Goal: Information Seeking & Learning: Learn about a topic

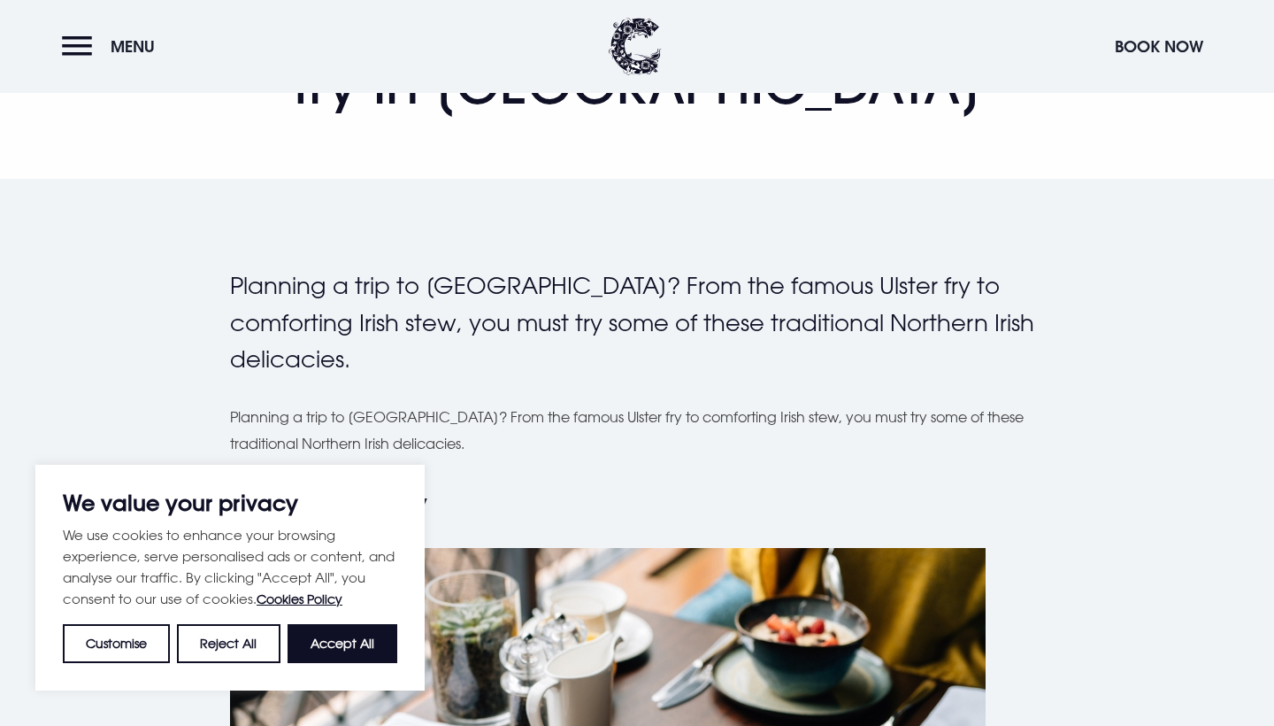
scroll to position [332, 0]
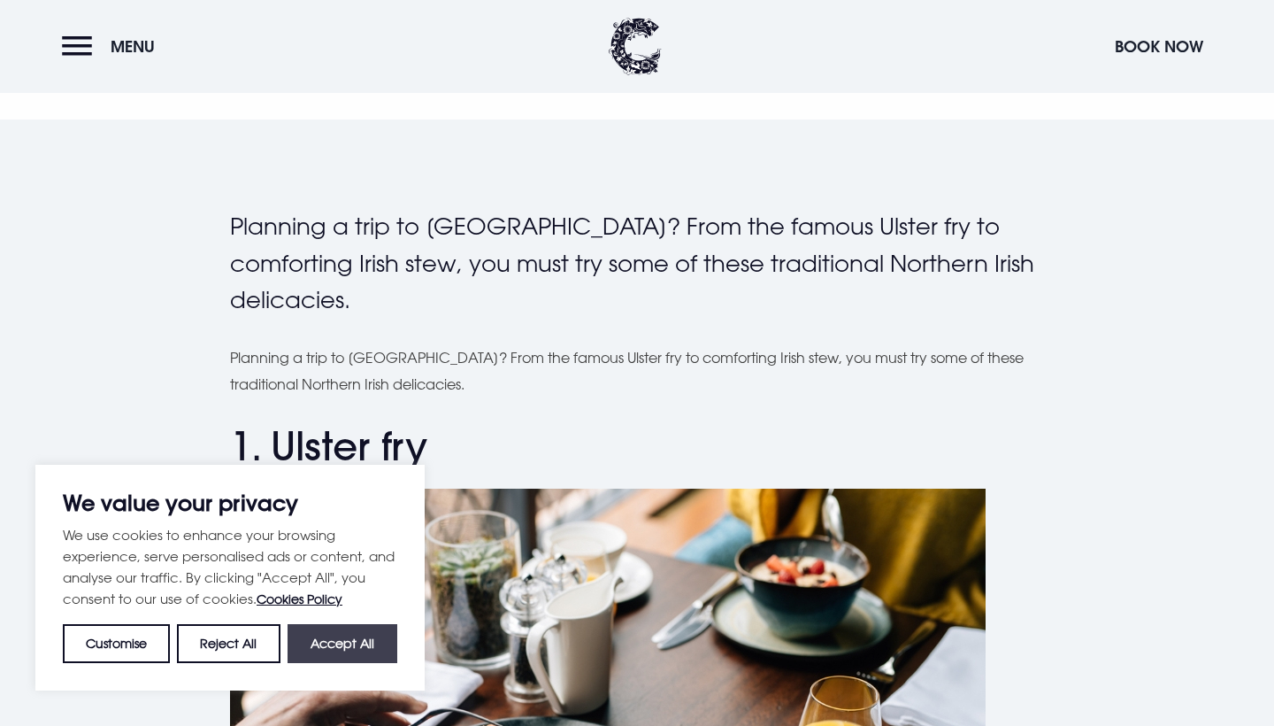
click at [322, 633] on button "Accept All" at bounding box center [343, 643] width 110 height 39
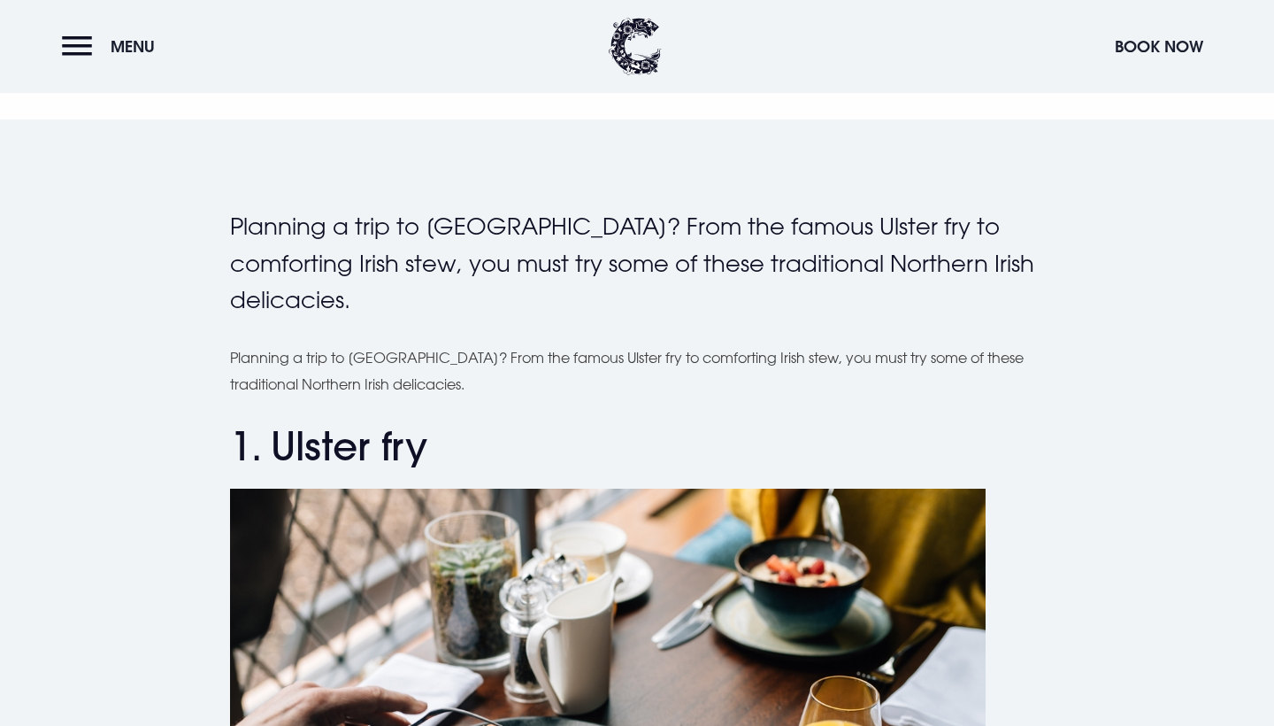
checkbox input "true"
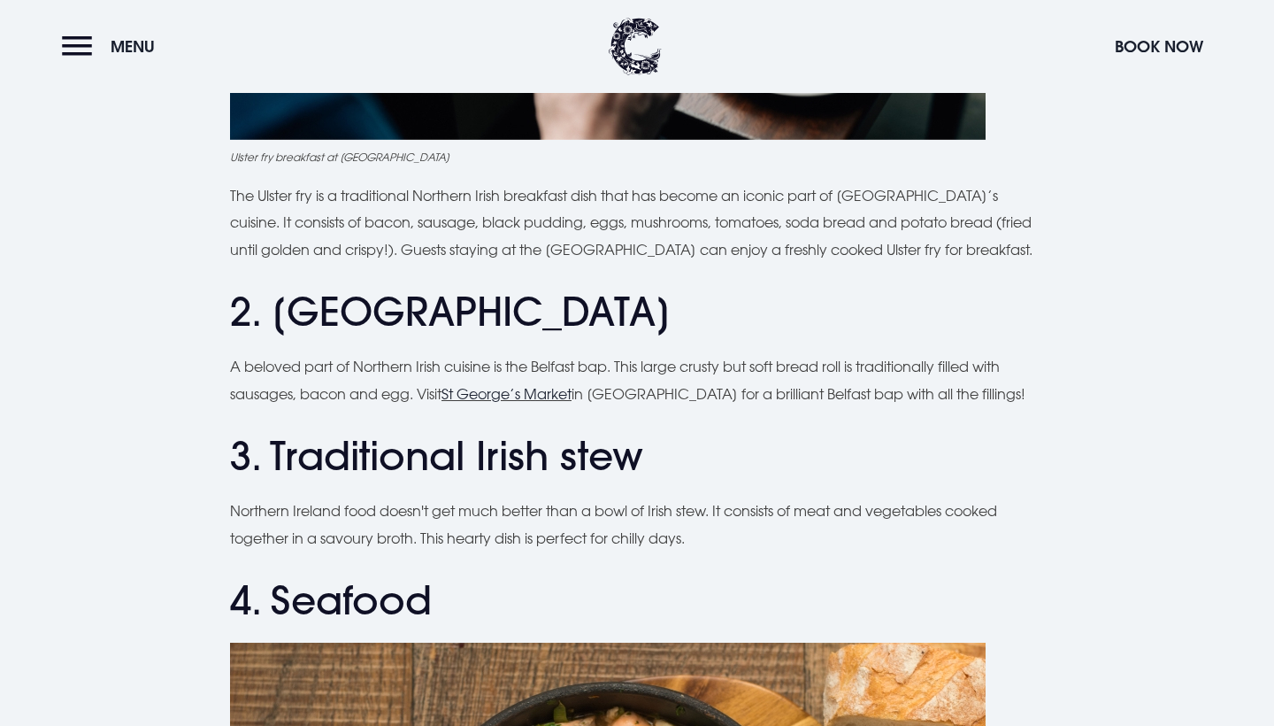
scroll to position [1182, 0]
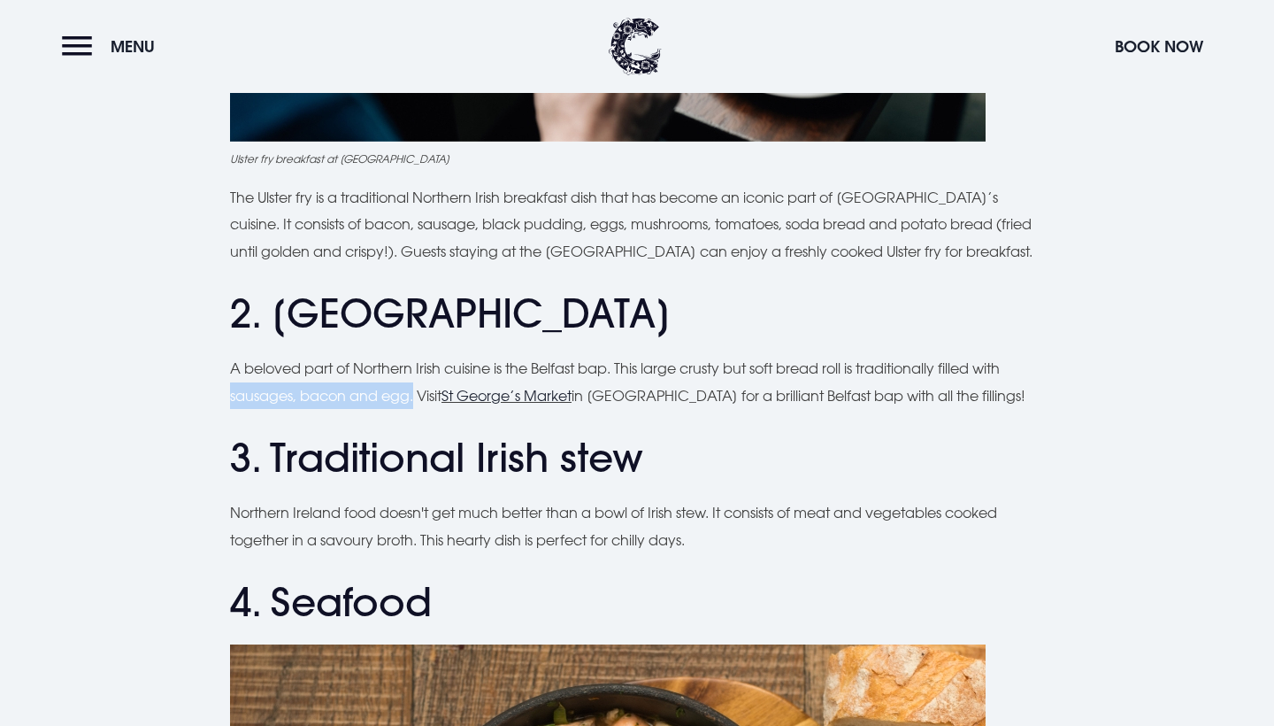
drag, startPoint x: 233, startPoint y: 385, endPoint x: 415, endPoint y: 397, distance: 182.7
click at [415, 397] on p "A beloved part of Northern Irish cuisine is the Belfast bap. This large crusty …" at bounding box center [637, 382] width 814 height 54
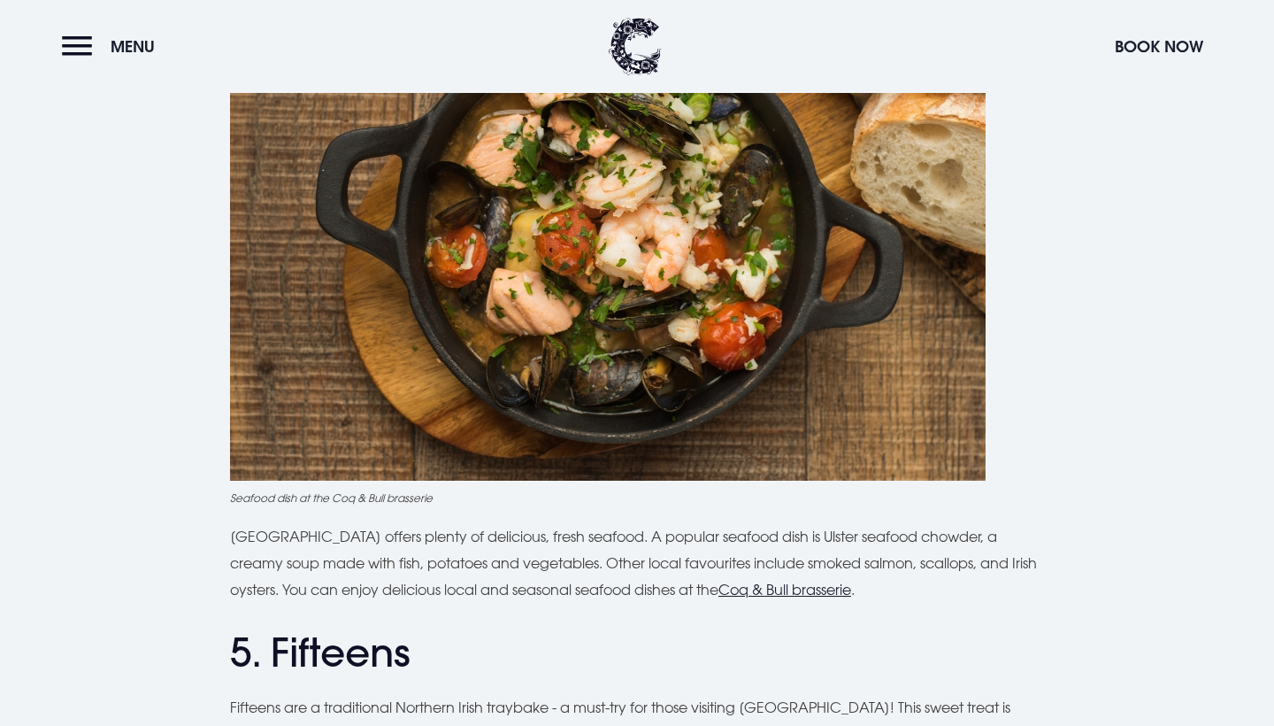
scroll to position [1849, 0]
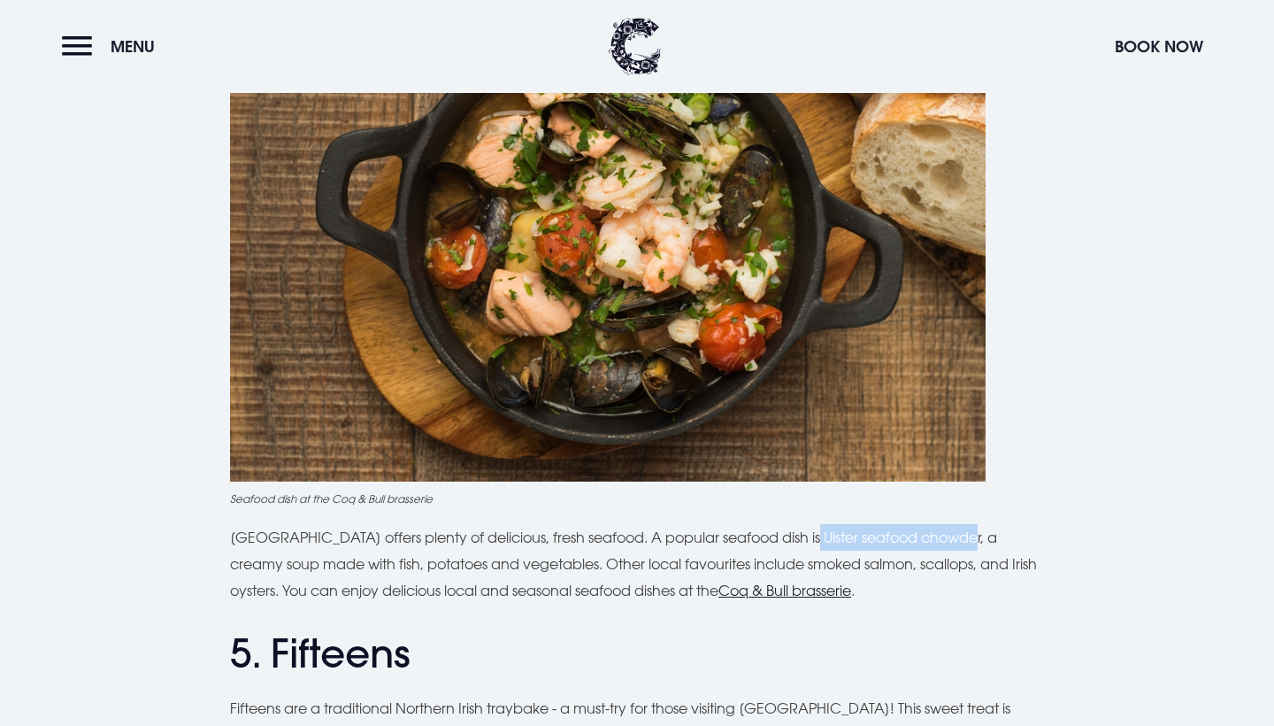
drag, startPoint x: 794, startPoint y: 532, endPoint x: 958, endPoint y: 533, distance: 163.7
click at [958, 533] on p "[GEOGRAPHIC_DATA] offers plenty of delicious, fresh seafood. A popular seafood …" at bounding box center [637, 564] width 814 height 81
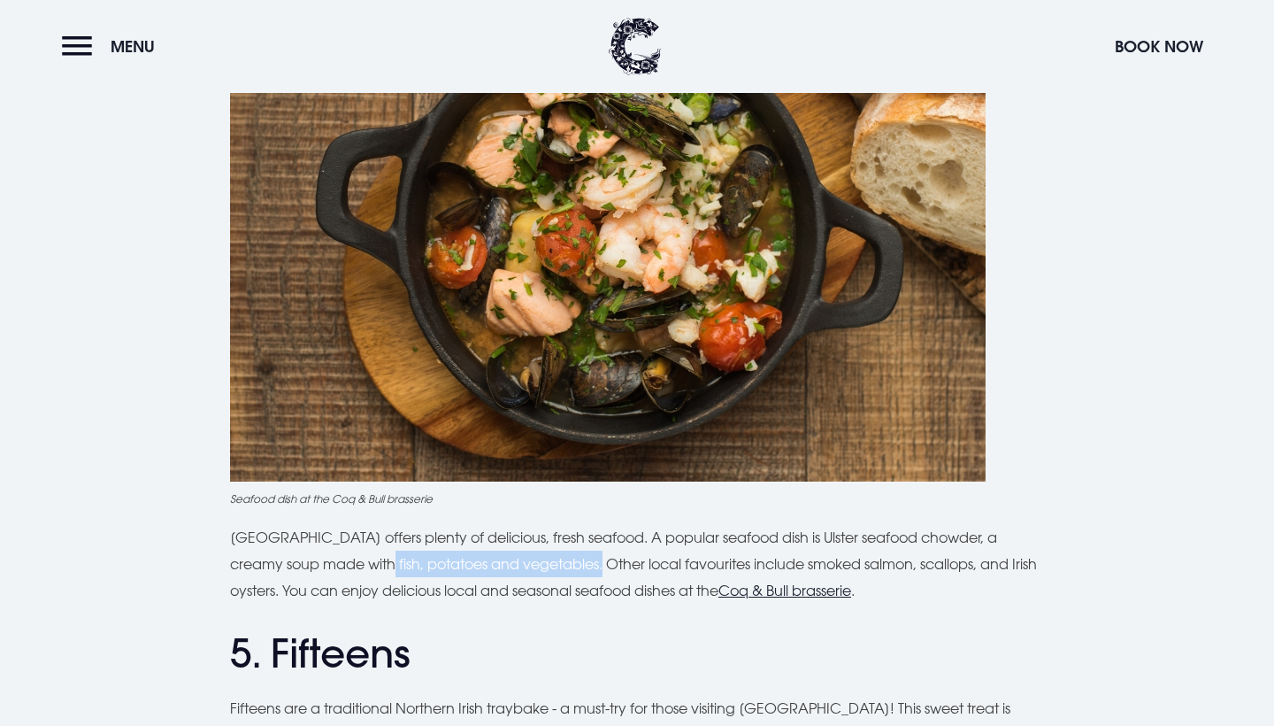
drag, startPoint x: 343, startPoint y: 556, endPoint x: 557, endPoint y: 559, distance: 213.3
click at [556, 559] on p "[GEOGRAPHIC_DATA] offers plenty of delicious, fresh seafood. A popular seafood …" at bounding box center [637, 564] width 814 height 81
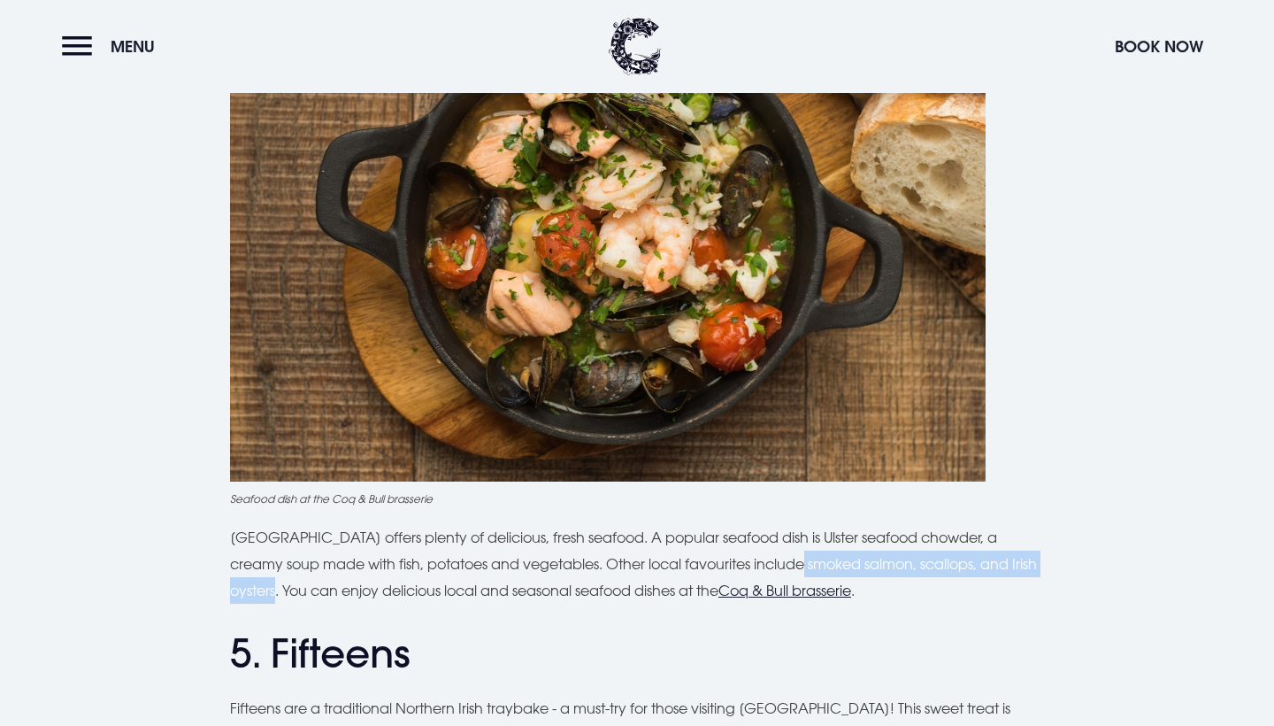
drag, startPoint x: 765, startPoint y: 559, endPoint x: 282, endPoint y: 588, distance: 483.1
click at [282, 588] on p "[GEOGRAPHIC_DATA] offers plenty of delicious, fresh seafood. A popular seafood …" at bounding box center [637, 564] width 814 height 81
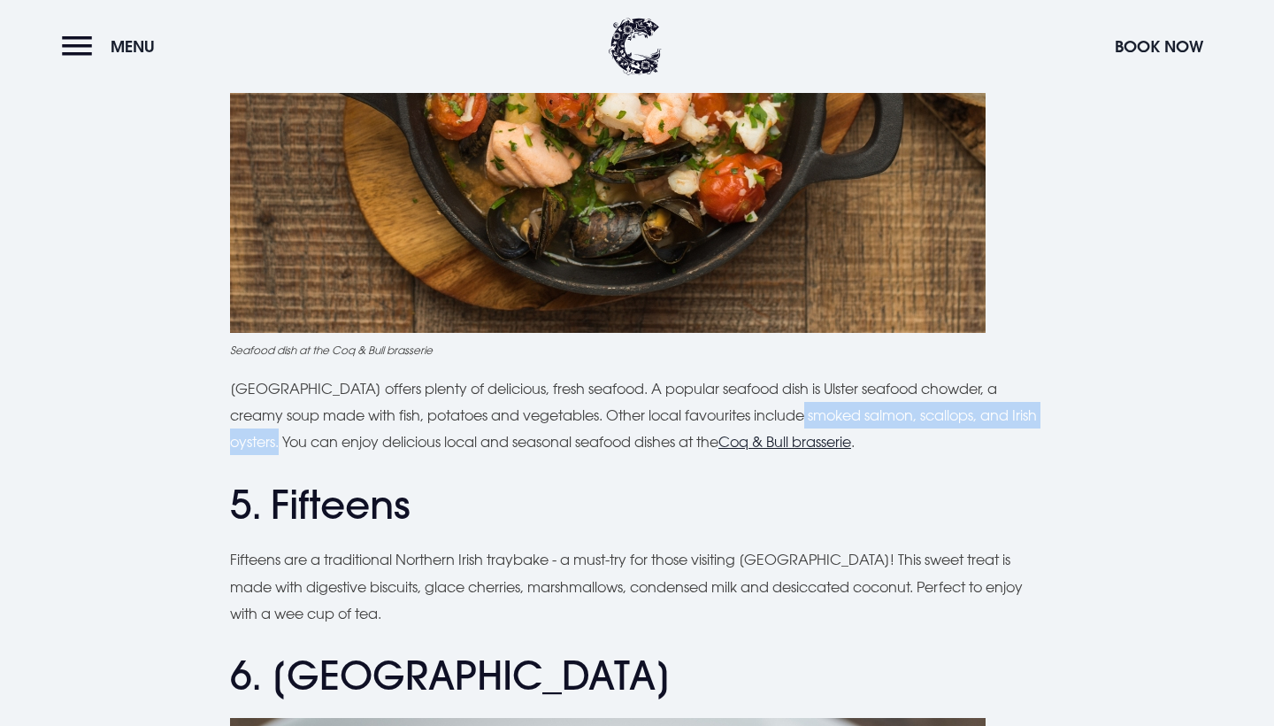
scroll to position [1997, 0]
click at [807, 481] on h2 "5. Fifteens" at bounding box center [637, 504] width 814 height 47
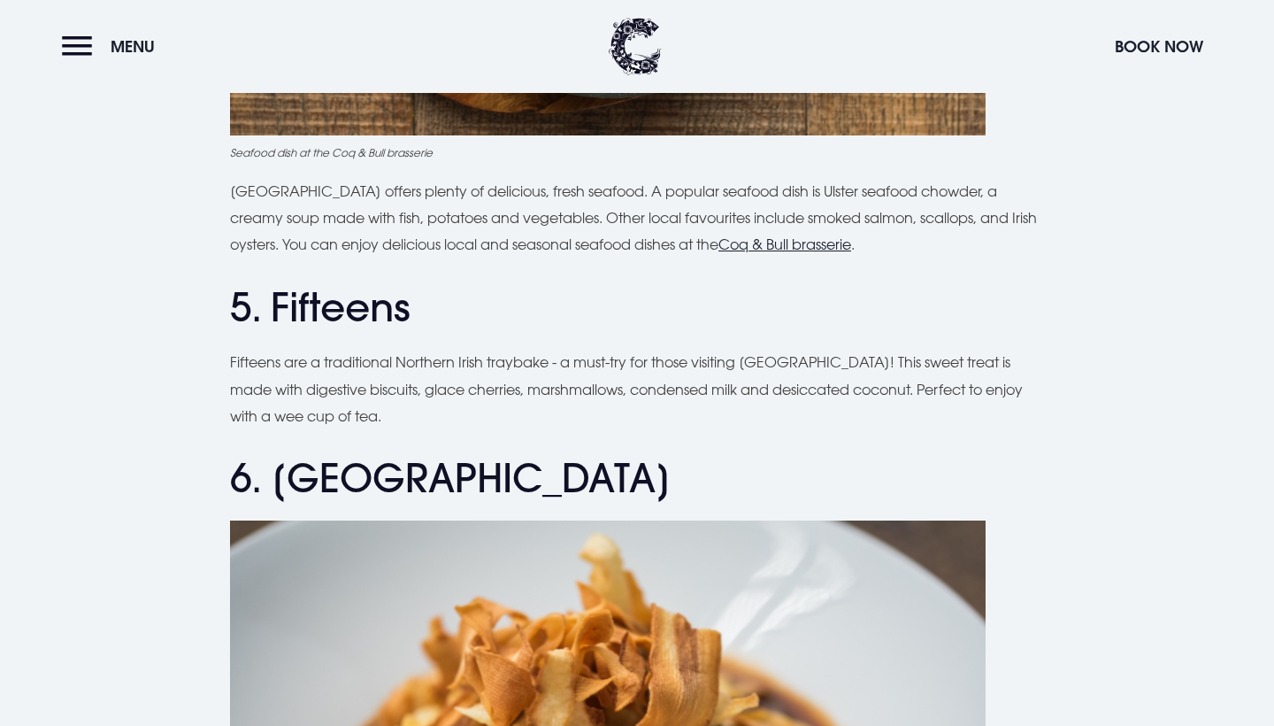
scroll to position [2194, 0]
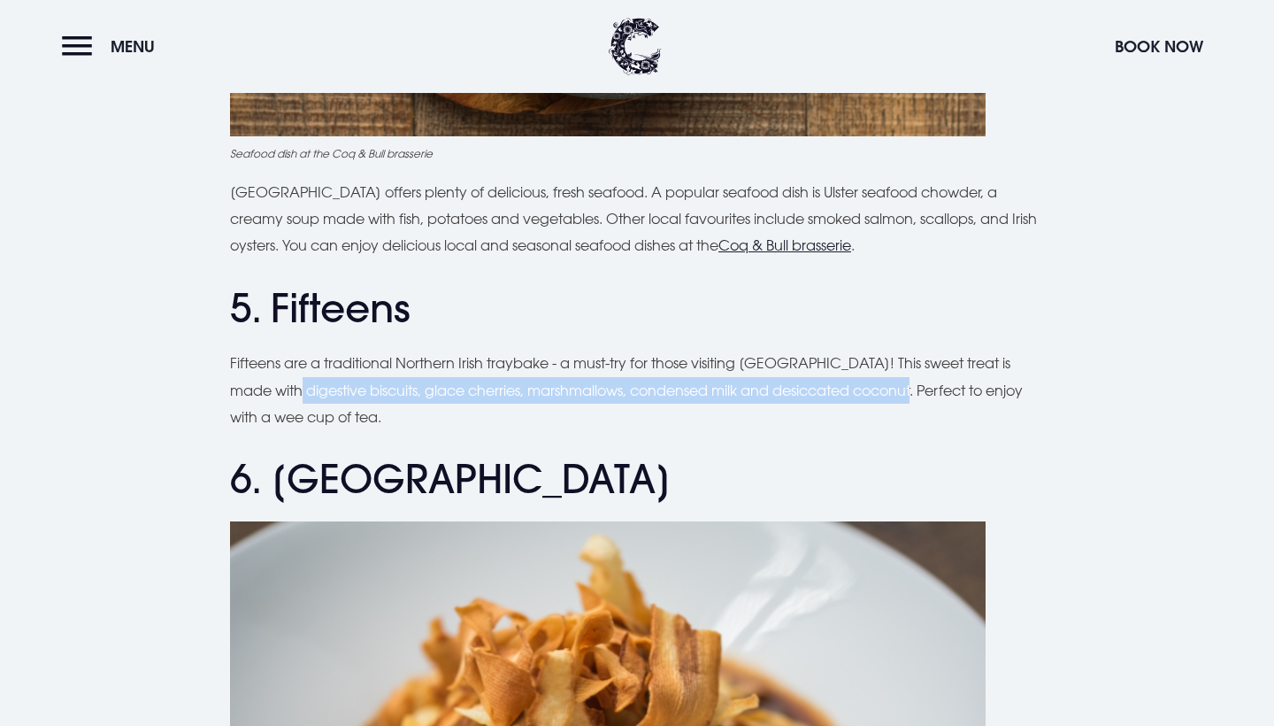
drag, startPoint x: 261, startPoint y: 385, endPoint x: 885, endPoint y: 373, distance: 624.0
click at [885, 374] on p "Fifteens are a traditional Northern Irish traybake - a must-try for those visit…" at bounding box center [637, 390] width 814 height 81
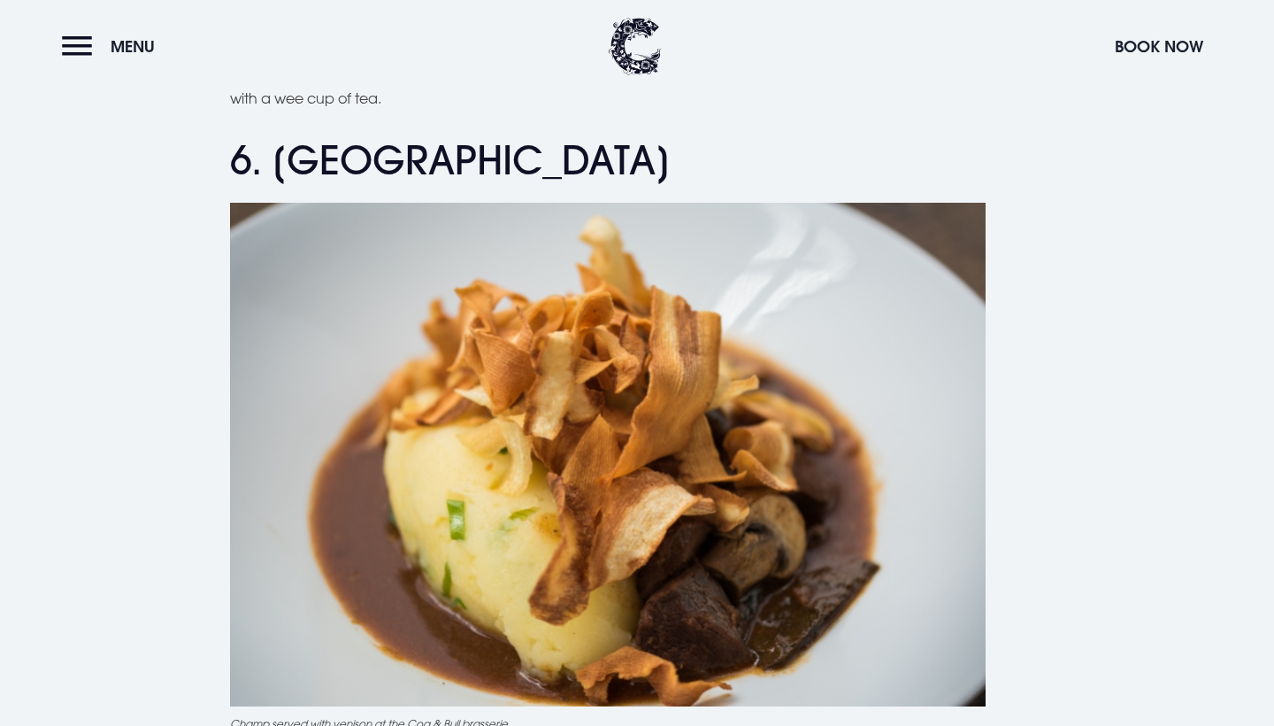
scroll to position [2516, 0]
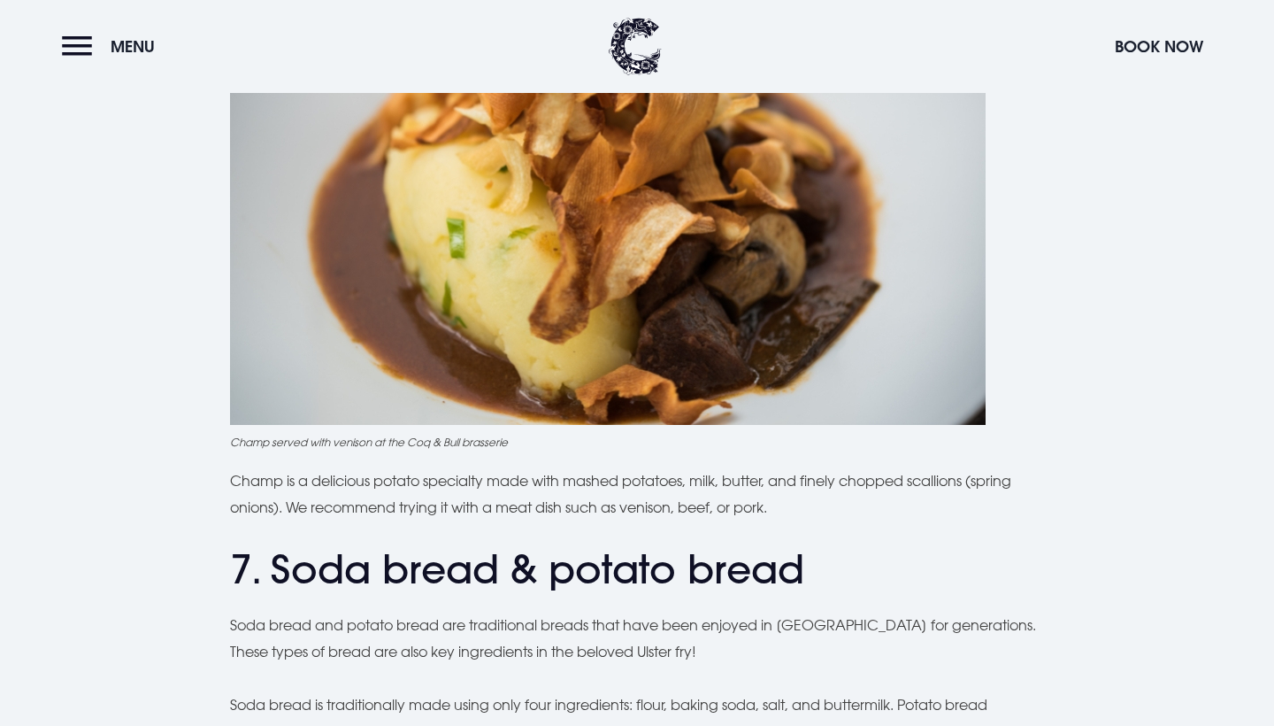
scroll to position [2795, 0]
drag, startPoint x: 569, startPoint y: 472, endPoint x: 675, endPoint y: 474, distance: 106.2
click at [822, 502] on p "Champ is a delicious potato specialty made with mashed potatoes, milk, butter, …" at bounding box center [637, 493] width 814 height 54
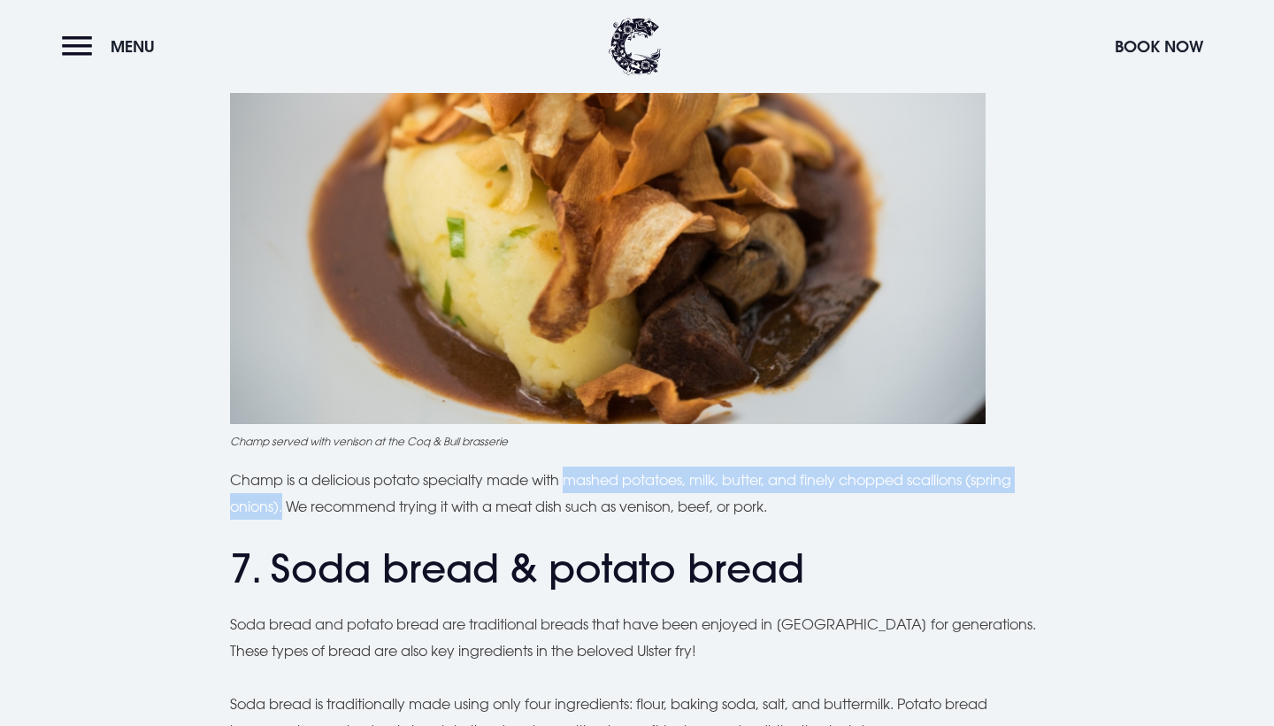
drag, startPoint x: 571, startPoint y: 468, endPoint x: 281, endPoint y: 502, distance: 291.3
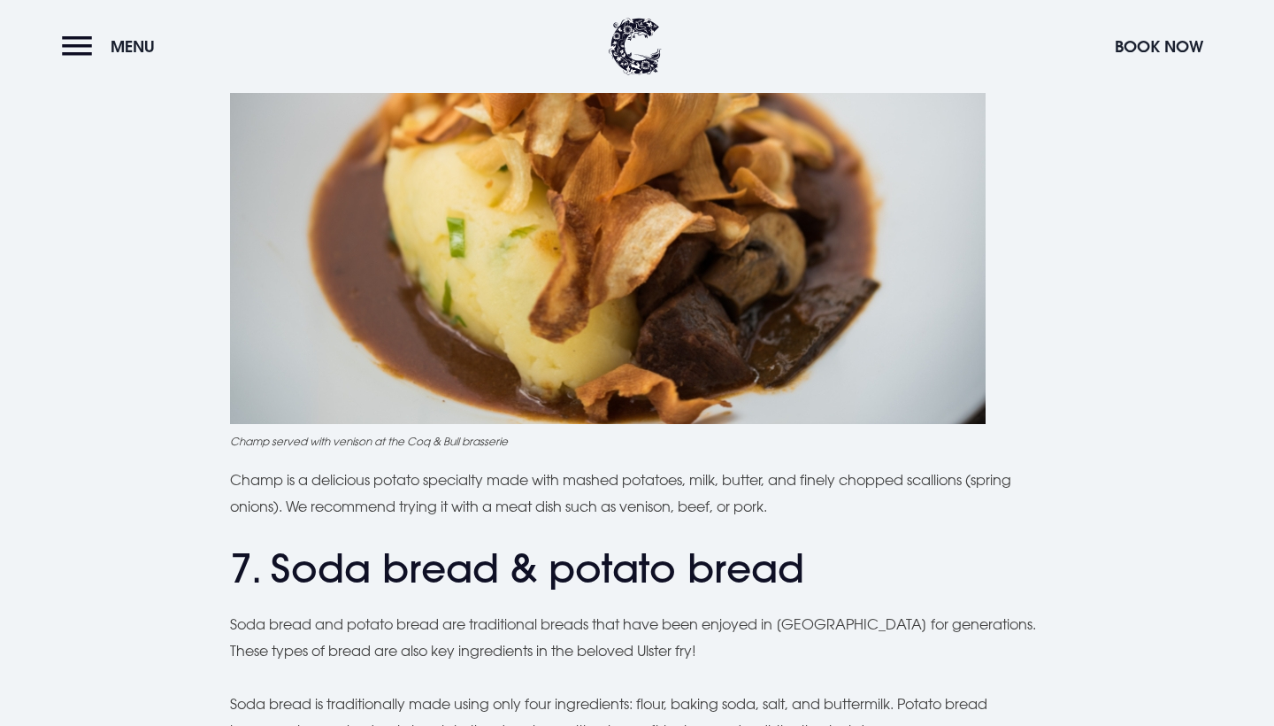
click at [908, 555] on h2 "7. Soda bread & potato bread" at bounding box center [637, 568] width 814 height 47
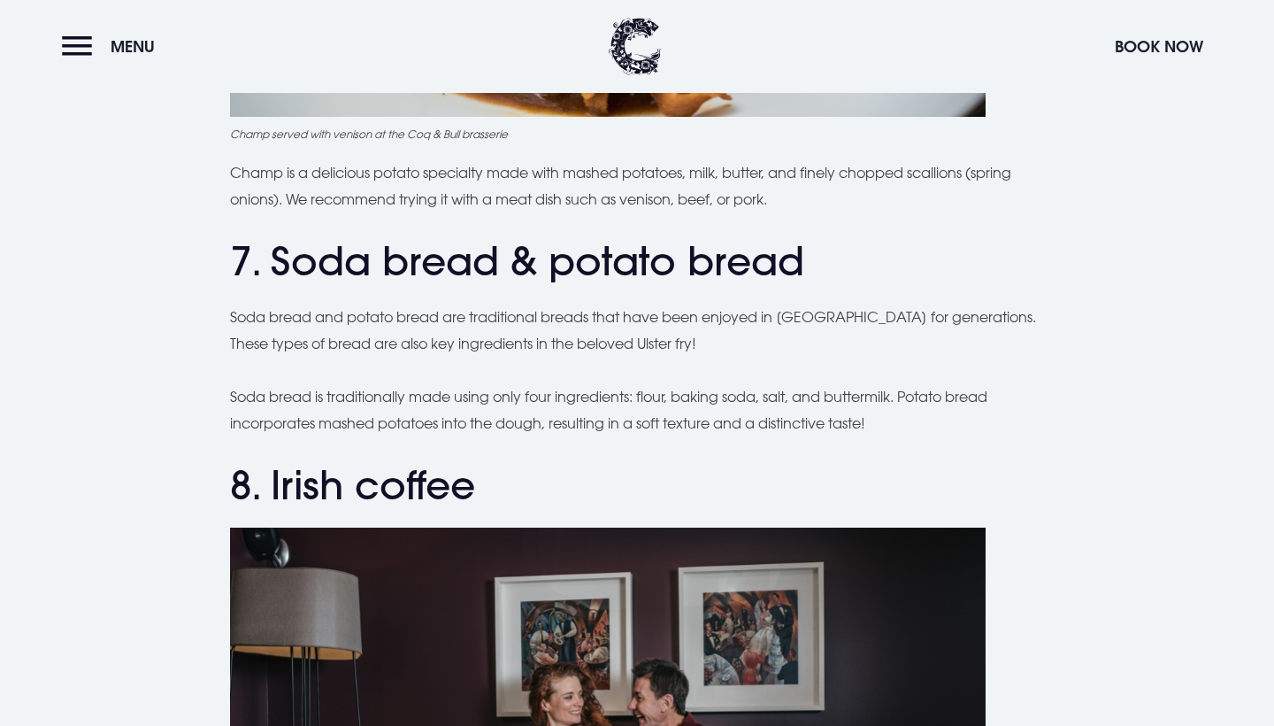
scroll to position [3101, 0]
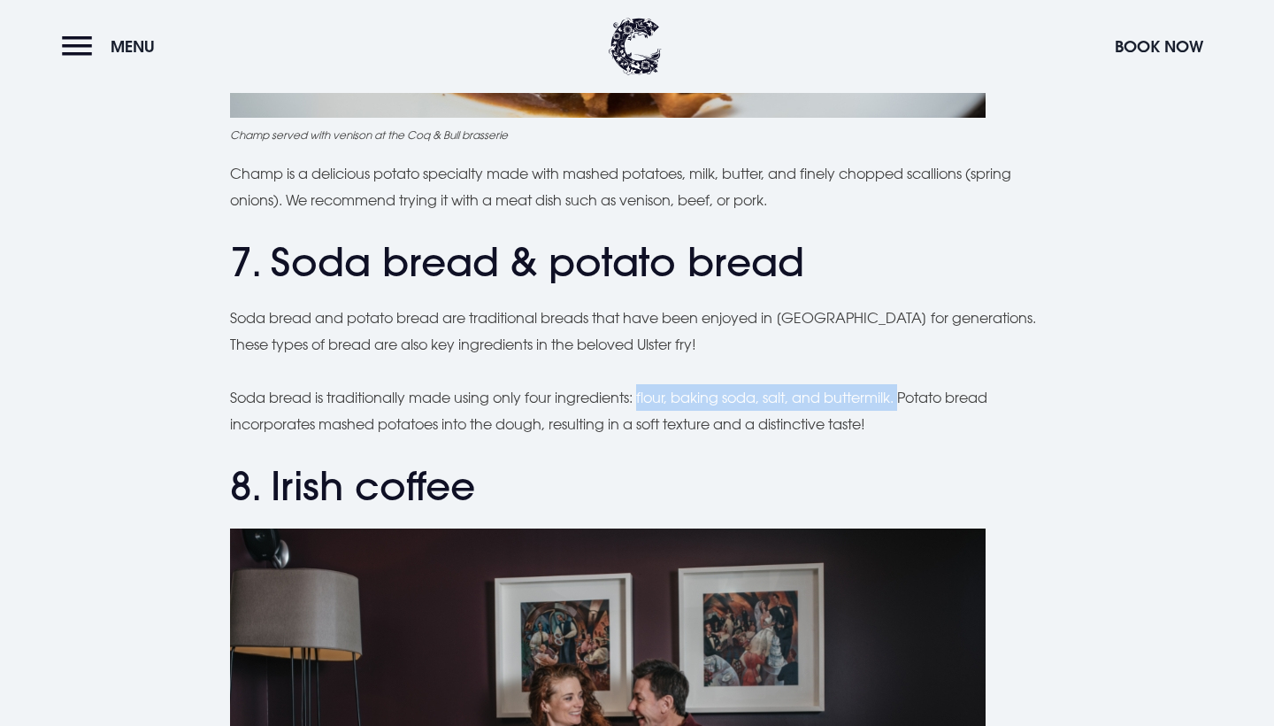
drag, startPoint x: 642, startPoint y: 386, endPoint x: 908, endPoint y: 382, distance: 266.4
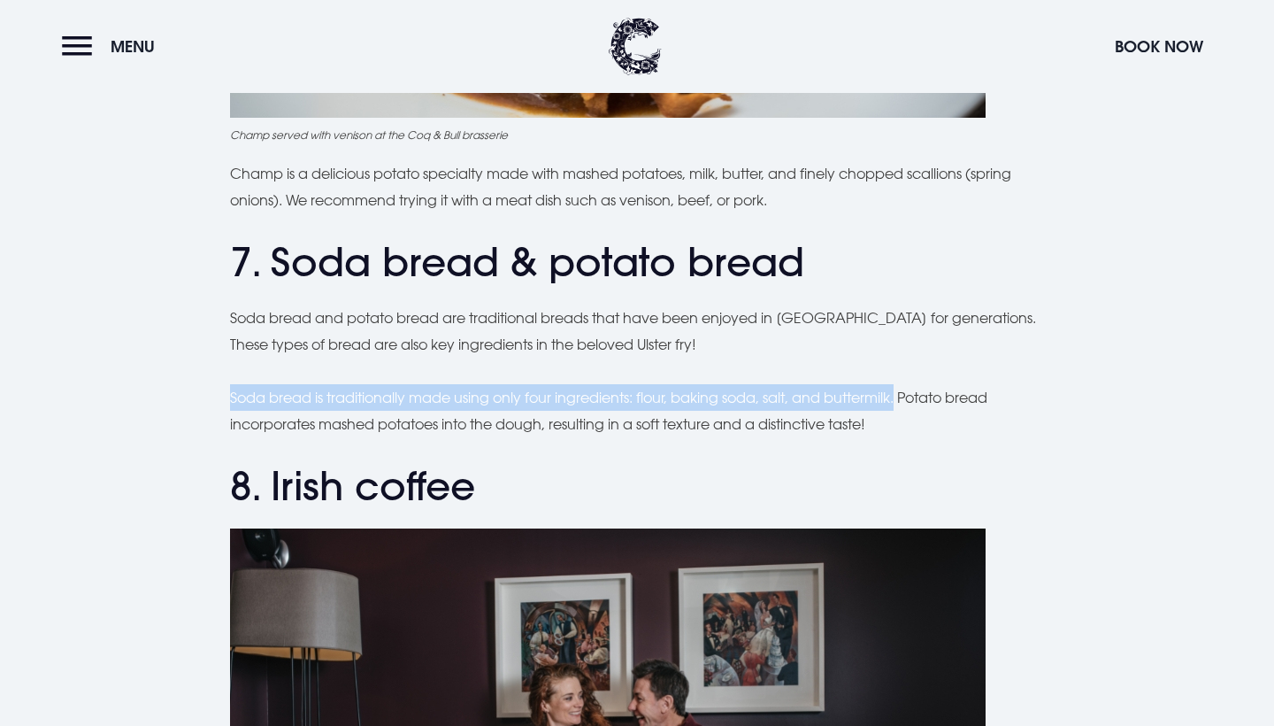
drag, startPoint x: 231, startPoint y: 380, endPoint x: 906, endPoint y: 391, distance: 675.3
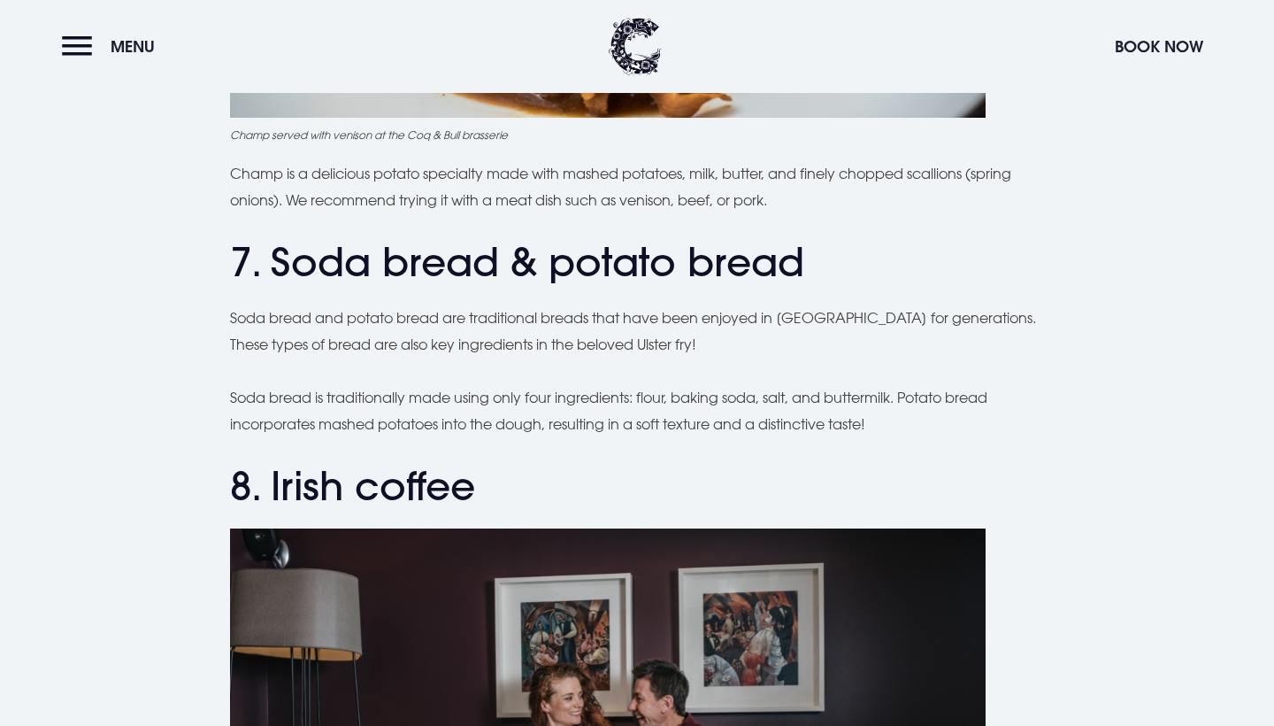
click at [902, 435] on div "Planning a trip to [GEOGRAPHIC_DATA]? From the famous Ulster fry to comforting …" at bounding box center [637, 242] width 814 height 5606
drag, startPoint x: 644, startPoint y: 385, endPoint x: 907, endPoint y: 382, distance: 262.9
click at [971, 463] on h2 "8. Irish coffee" at bounding box center [637, 486] width 814 height 47
drag, startPoint x: 319, startPoint y: 414, endPoint x: 554, endPoint y: 412, distance: 234.5
click at [656, 443] on div "Planning a trip to [GEOGRAPHIC_DATA]? From the famous Ulster fry to comforting …" at bounding box center [637, 242] width 814 height 5606
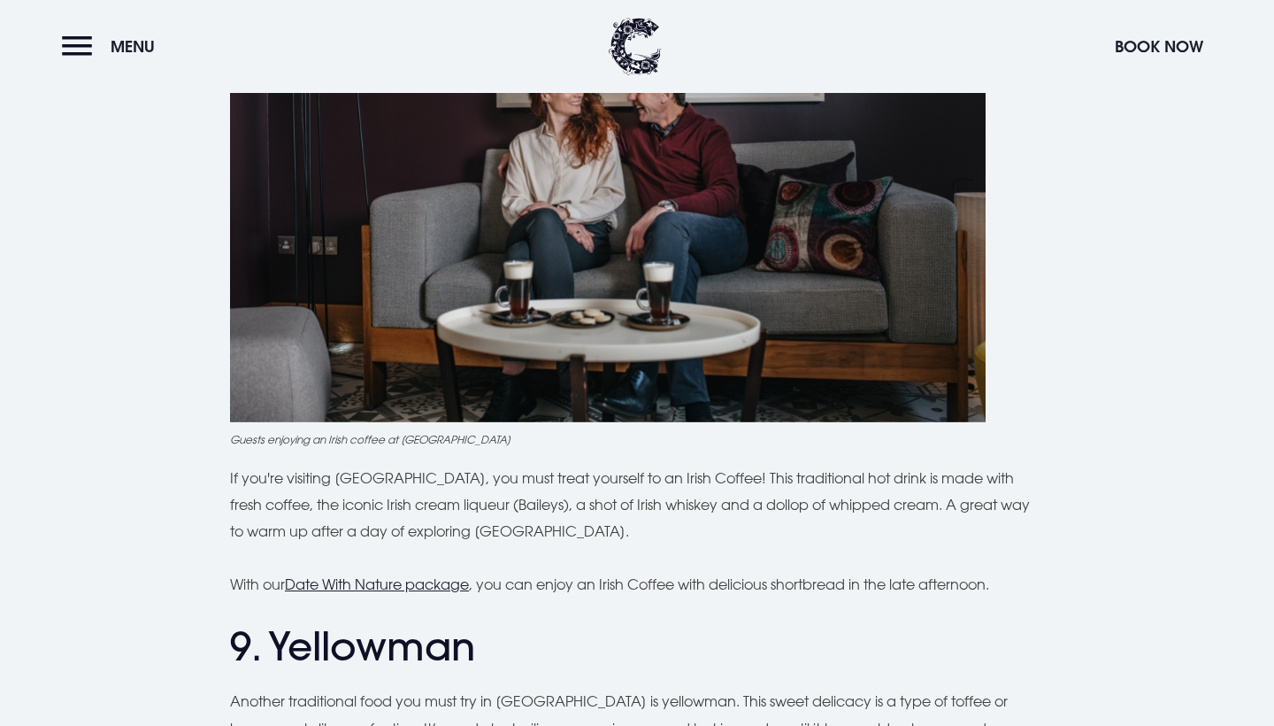
scroll to position [3712, 0]
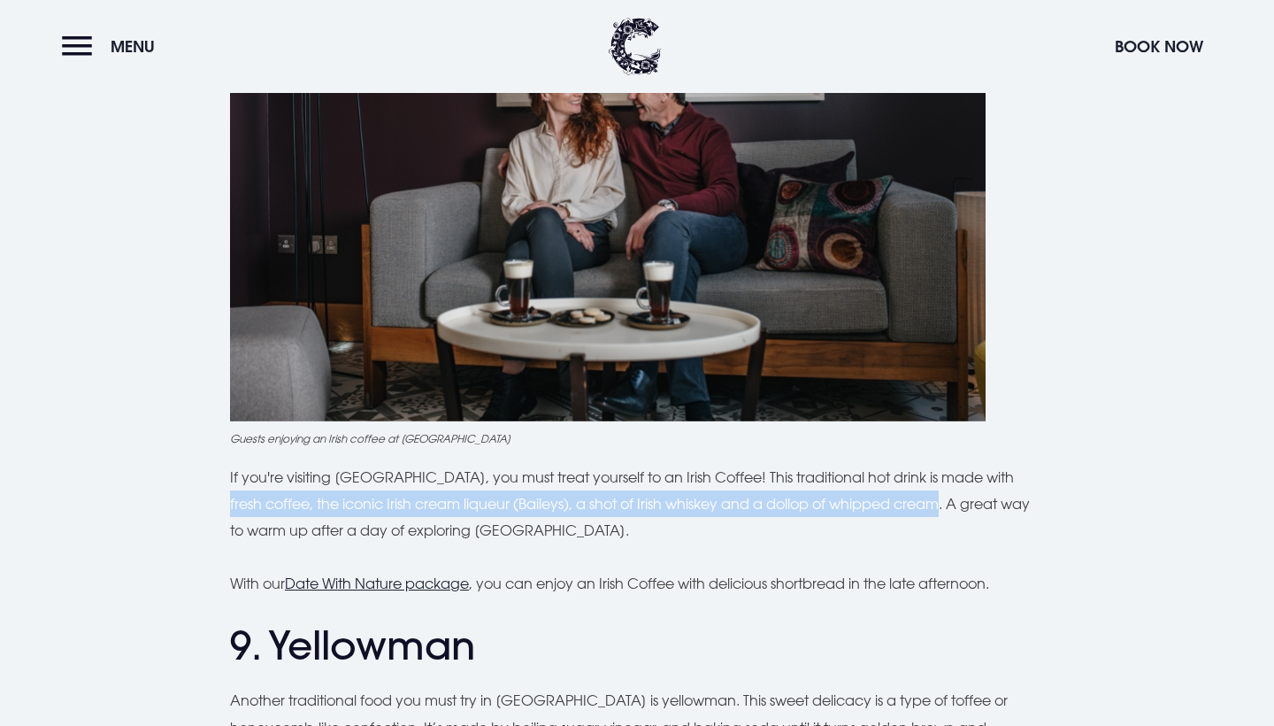
drag, startPoint x: 989, startPoint y: 466, endPoint x: 921, endPoint y: 493, distance: 73.5
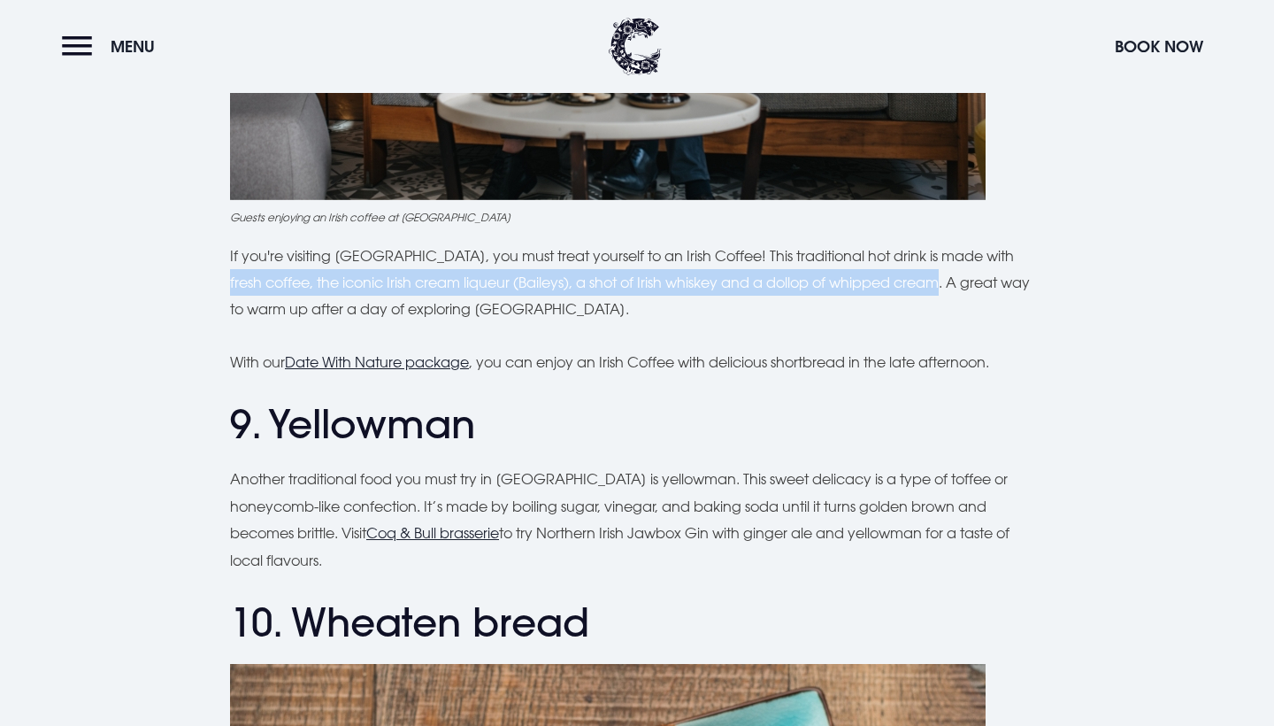
scroll to position [3934, 0]
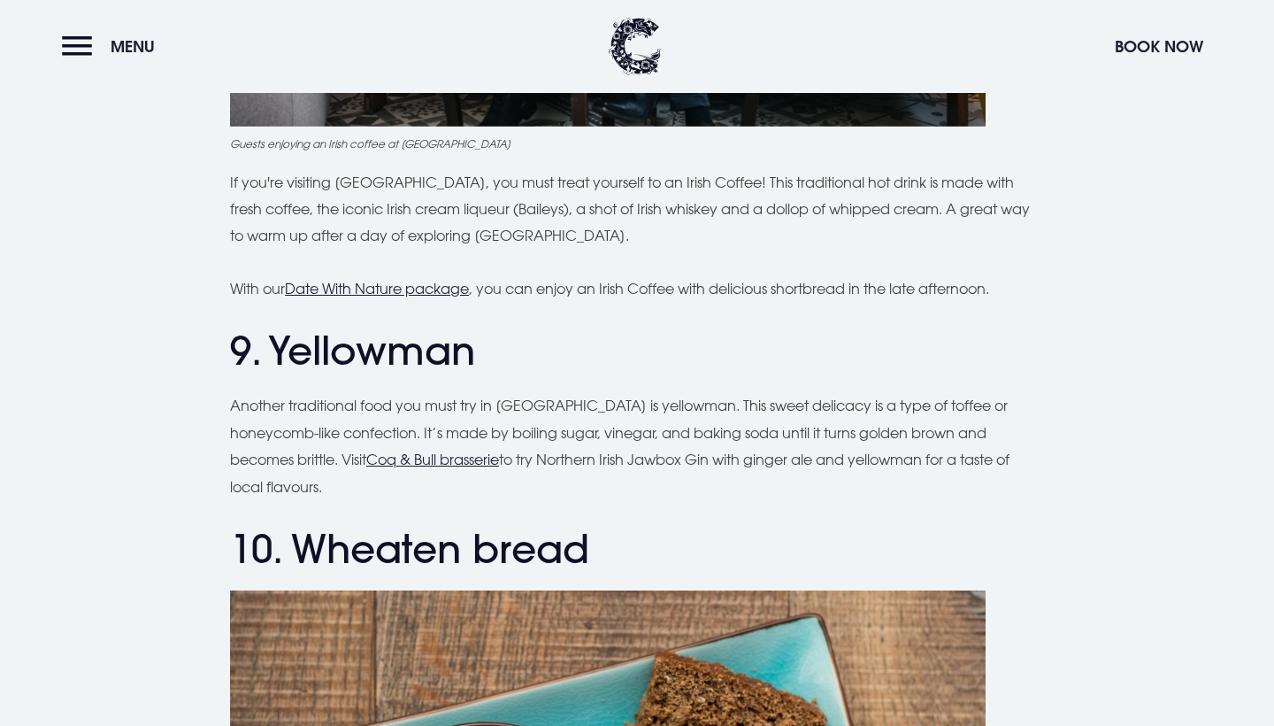
scroll to position [4033, 0]
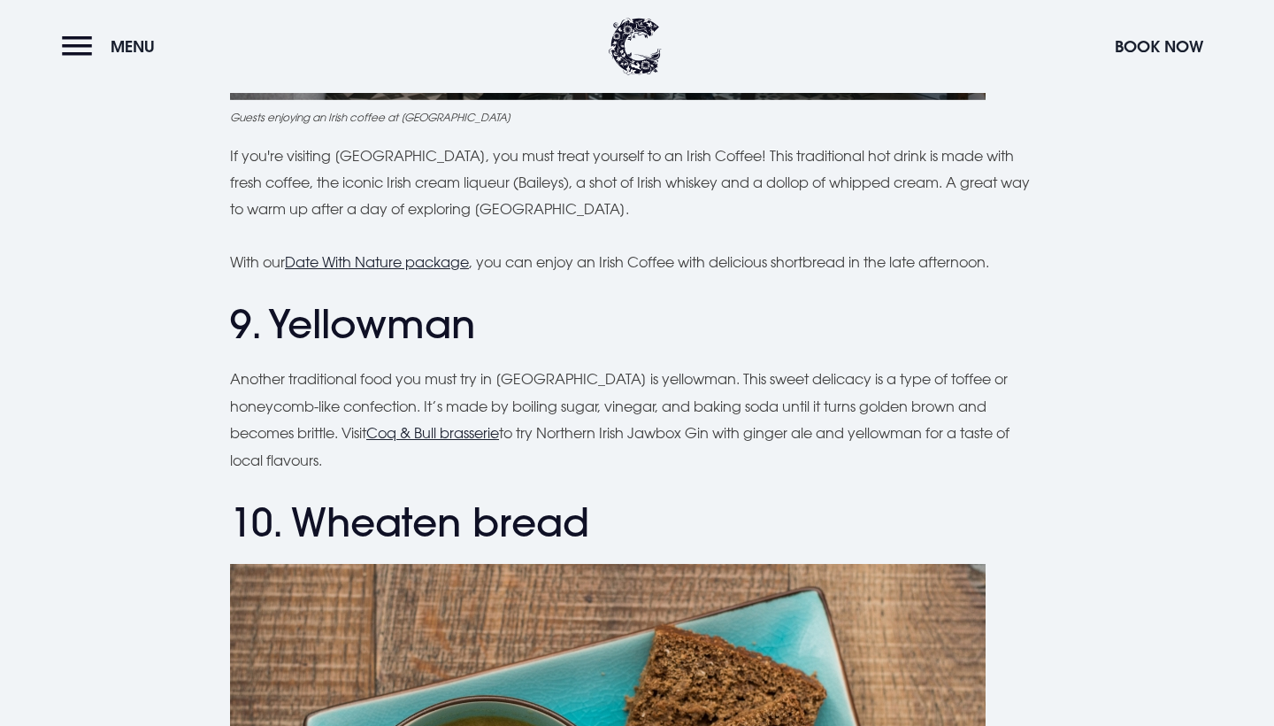
click at [381, 314] on h2 "9. Yellowman" at bounding box center [637, 324] width 814 height 47
click at [605, 306] on h2 "9. Yellowman" at bounding box center [637, 324] width 814 height 47
drag, startPoint x: 517, startPoint y: 390, endPoint x: 564, endPoint y: 389, distance: 46.9
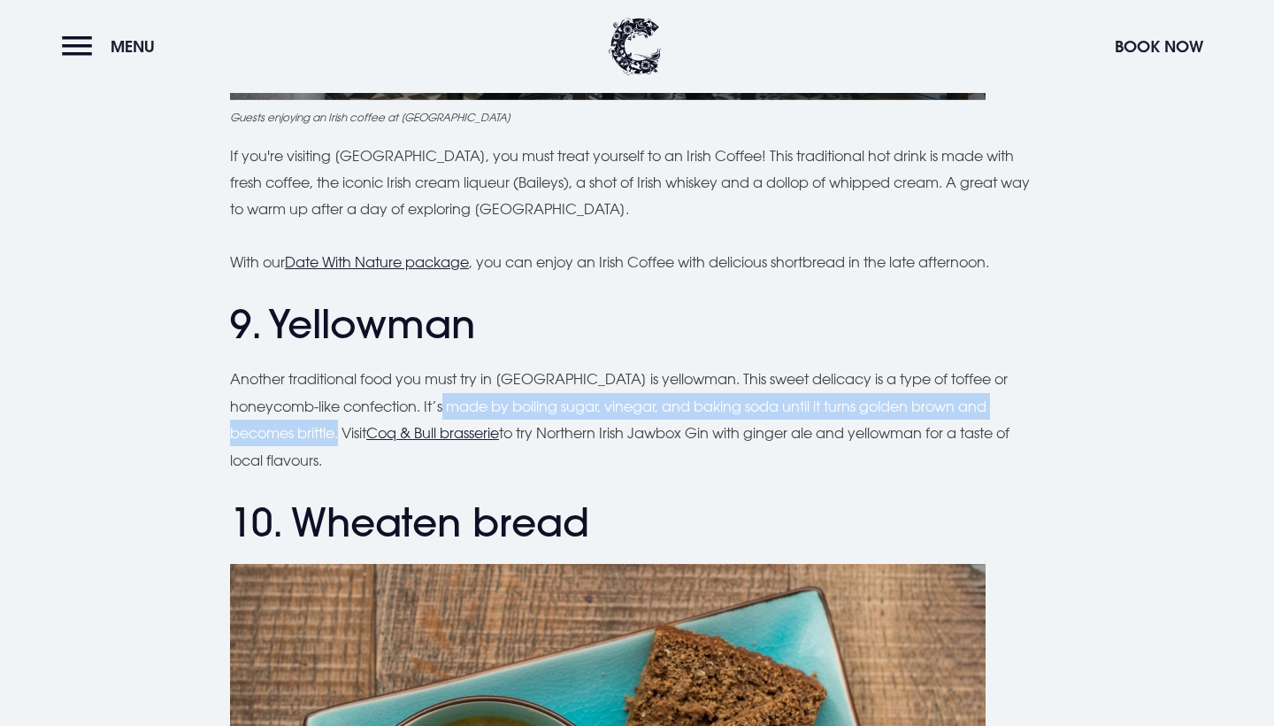
drag, startPoint x: 450, startPoint y: 390, endPoint x: 344, endPoint y: 420, distance: 110.4
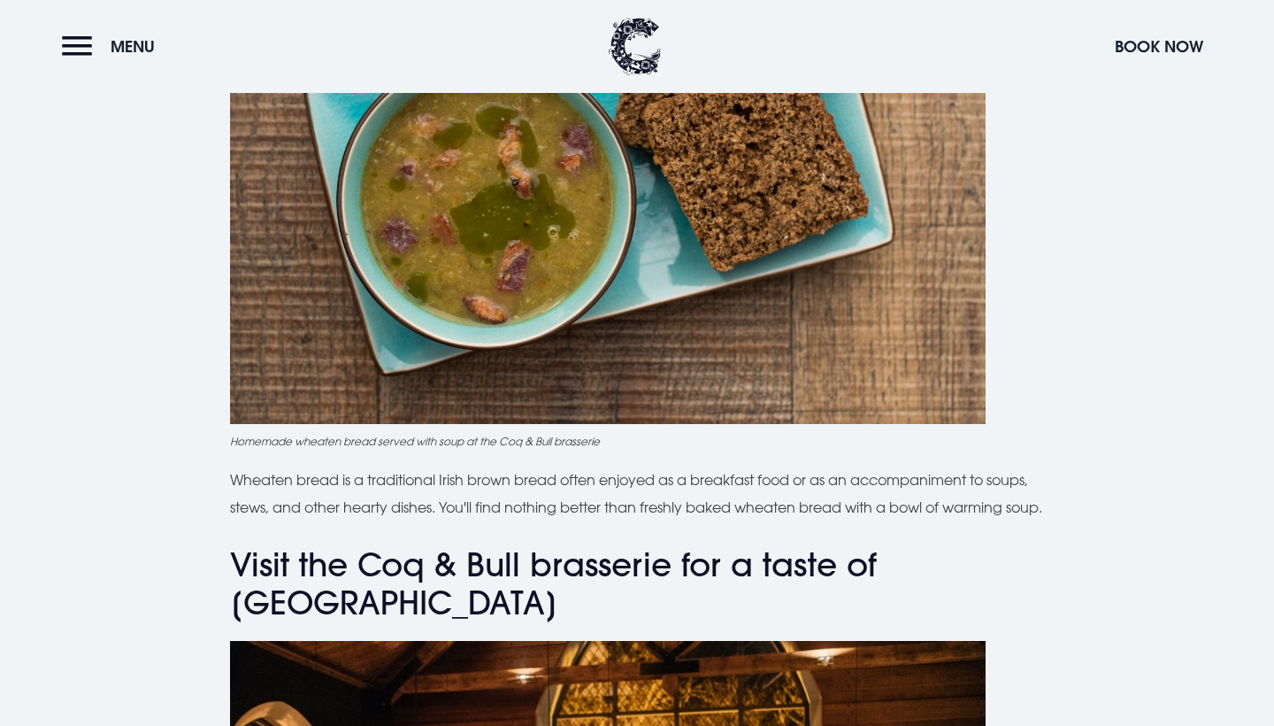
scroll to position [4691, 0]
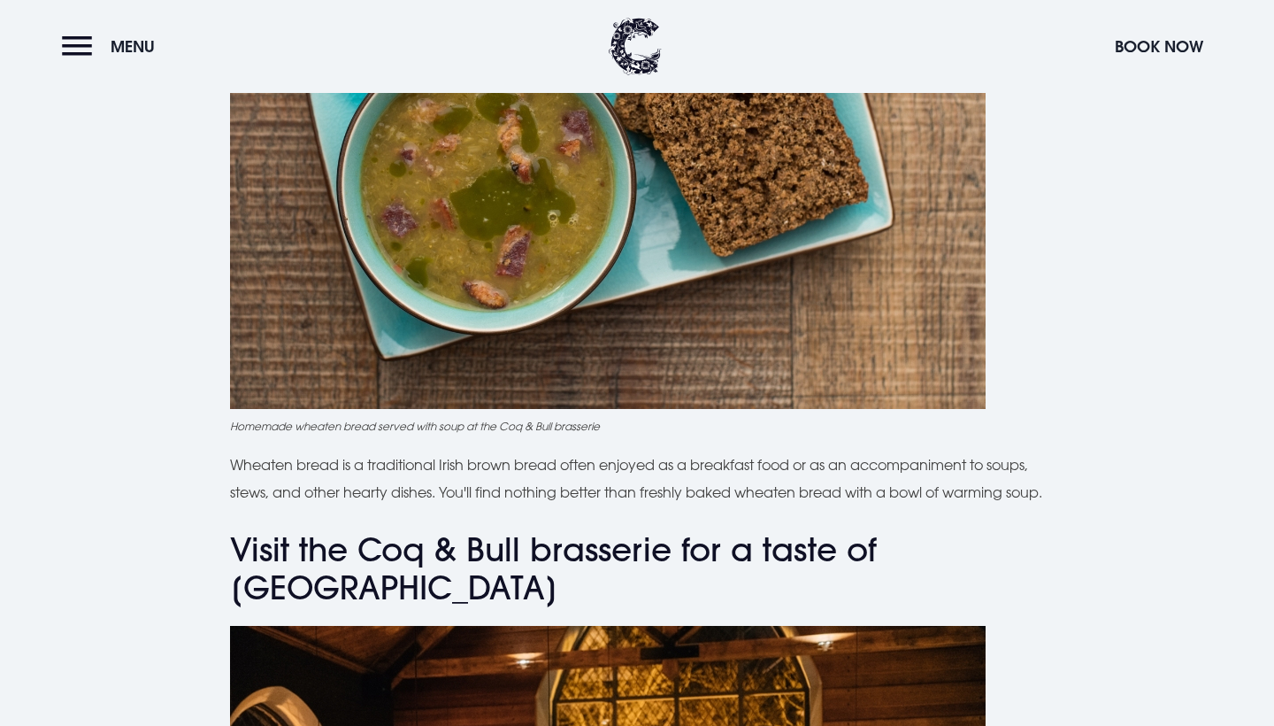
click at [375, 475] on p "Wheaten bread is a traditional Irish brown bread often enjoyed as a breakfast f…" at bounding box center [637, 478] width 814 height 54
click at [371, 477] on p "Wheaten bread is a traditional Irish brown bread often enjoyed as a breakfast f…" at bounding box center [637, 478] width 814 height 54
